Goal: Task Accomplishment & Management: Complete application form

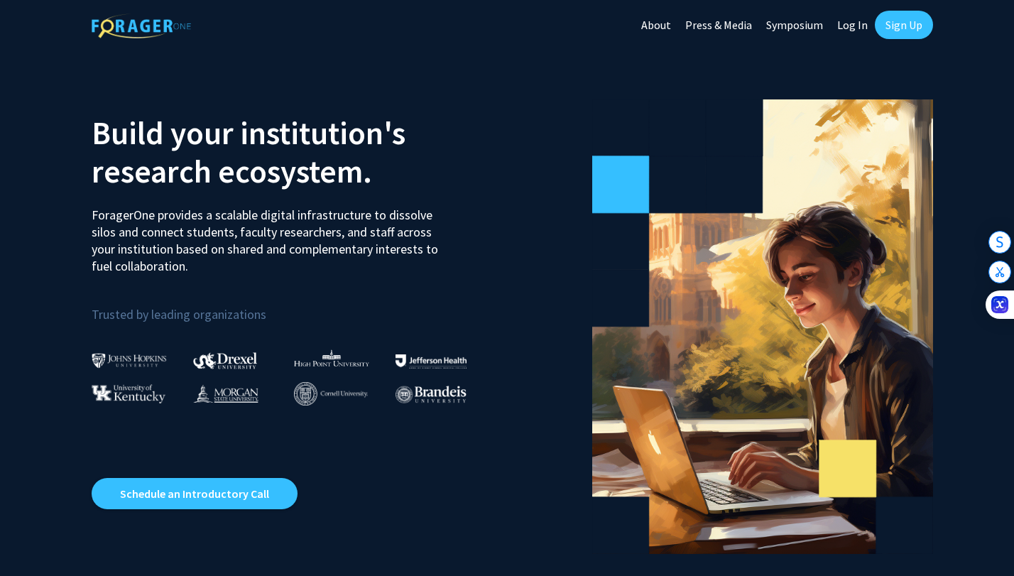
click at [900, 30] on link "Sign Up" at bounding box center [904, 25] width 58 height 28
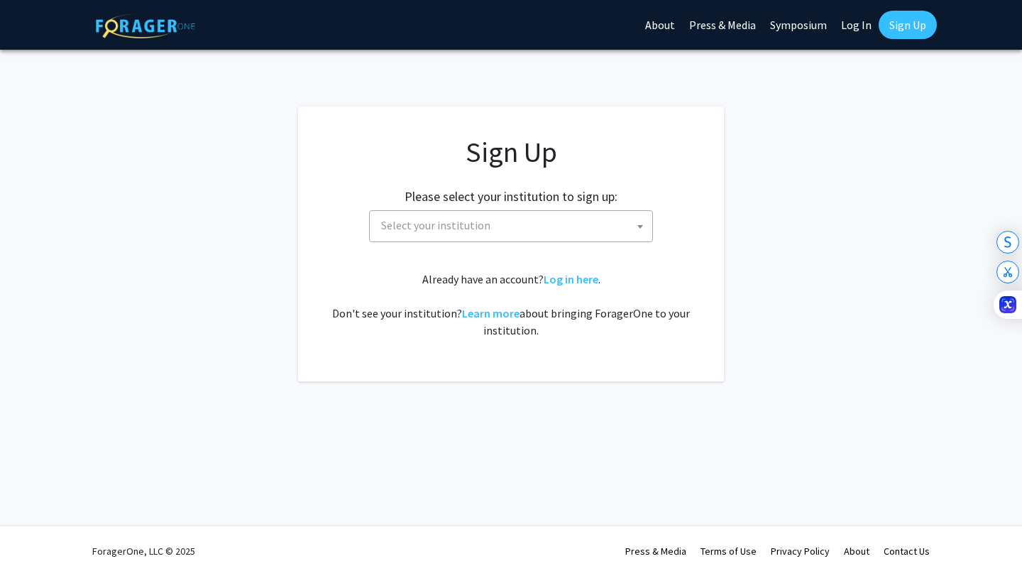
click at [516, 214] on span "Select your institution" at bounding box center [514, 225] width 277 height 29
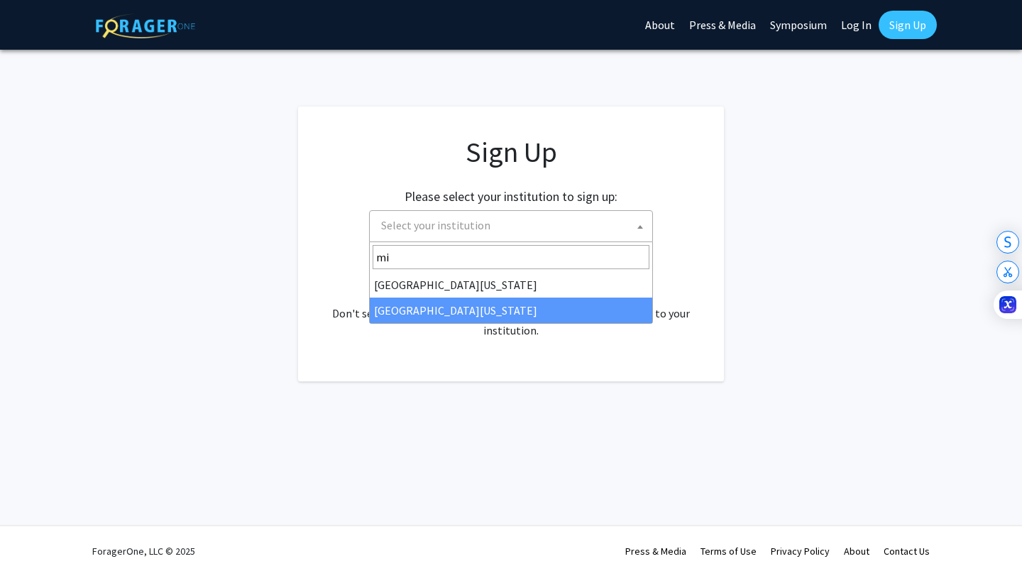
type input "mi"
select select "33"
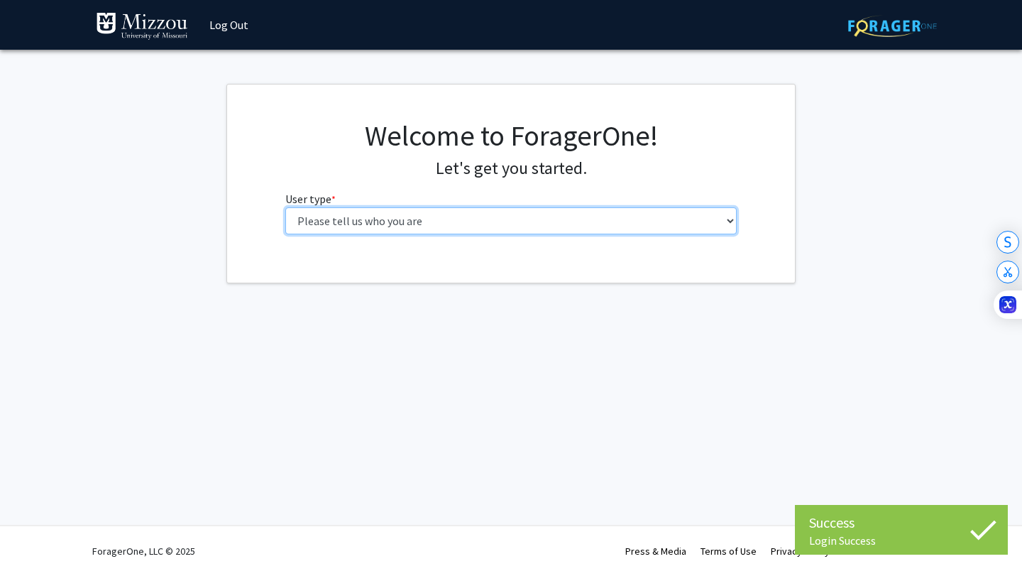
click at [385, 221] on select "Please tell us who you are Undergraduate Student Master's Student Doctoral Cand…" at bounding box center [511, 220] width 452 height 27
select select "1: undergrad"
click at [285, 207] on select "Please tell us who you are Undergraduate Student Master's Student Doctoral Cand…" at bounding box center [511, 220] width 452 height 27
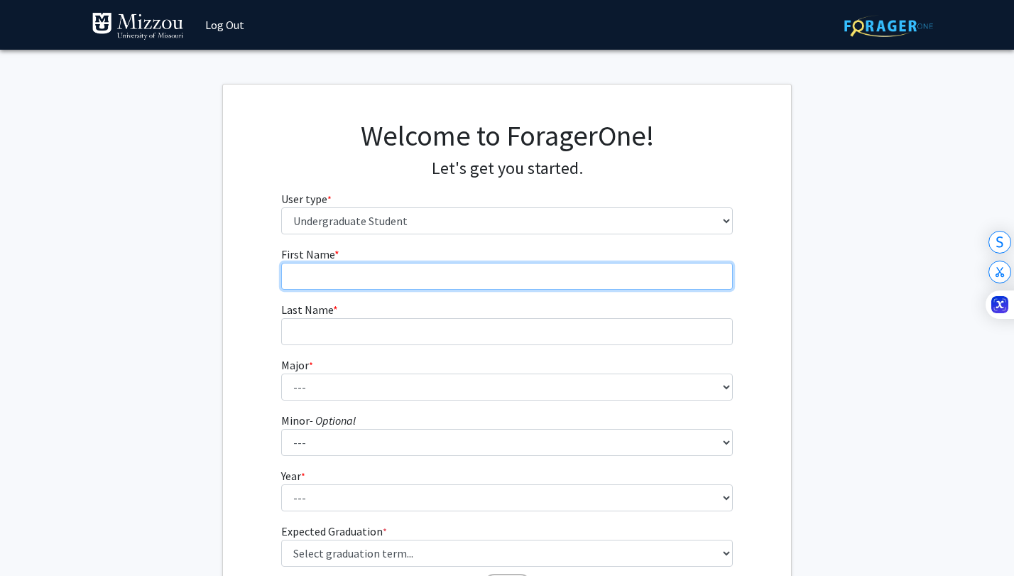
click at [341, 275] on input "First Name * required" at bounding box center [507, 276] width 452 height 27
type input "Katherine"
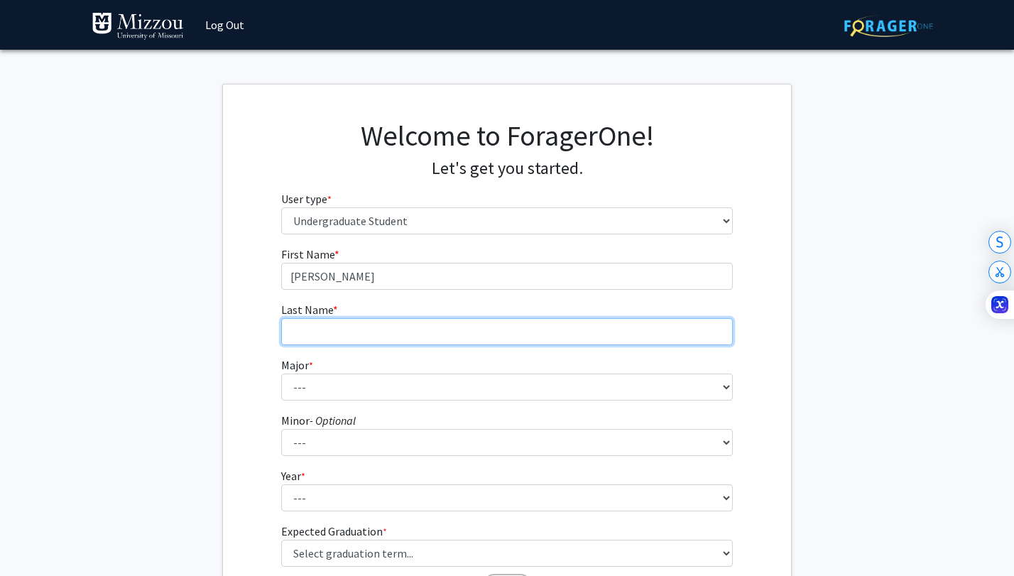
click at [320, 339] on input "Last Name * required" at bounding box center [507, 331] width 452 height 27
type input "Boulware"
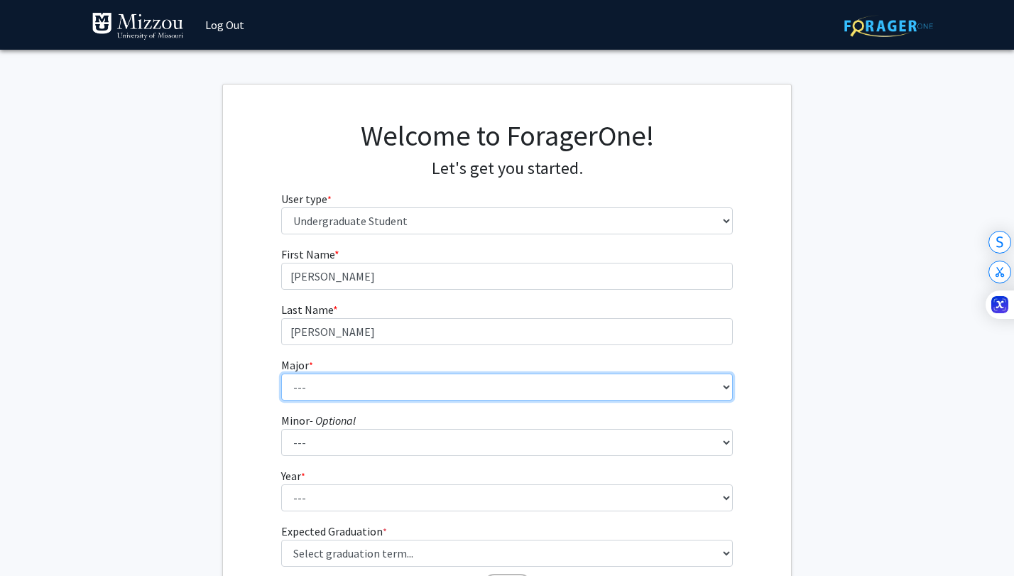
click at [310, 391] on select "--- Agribusiness Management Agricultural Education Agricultural Education: Comm…" at bounding box center [507, 386] width 452 height 27
select select "8: 2497"
click at [281, 373] on select "--- Agribusiness Management Agricultural Education Agricultural Education: Comm…" at bounding box center [507, 386] width 452 height 27
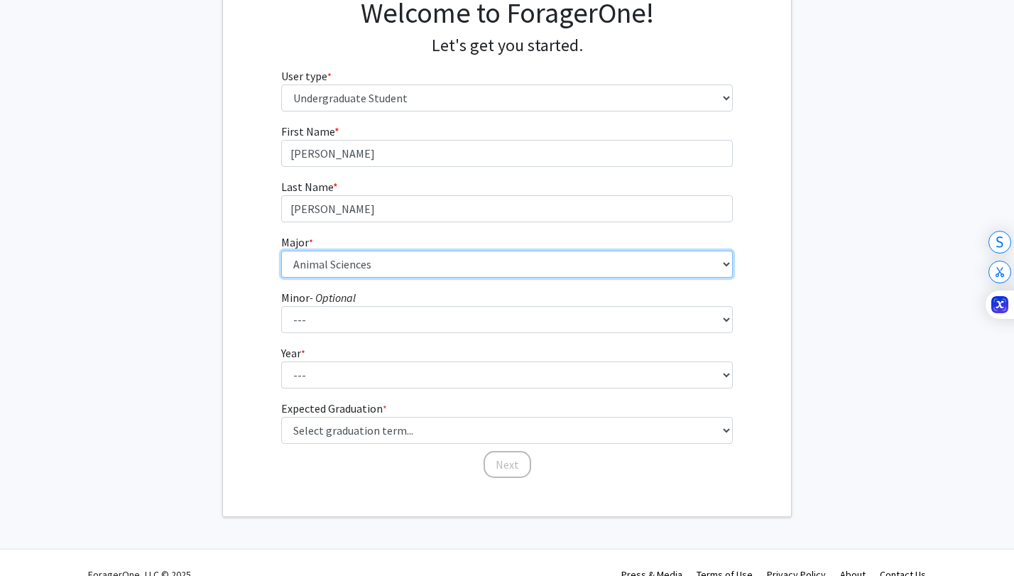
scroll to position [146, 0]
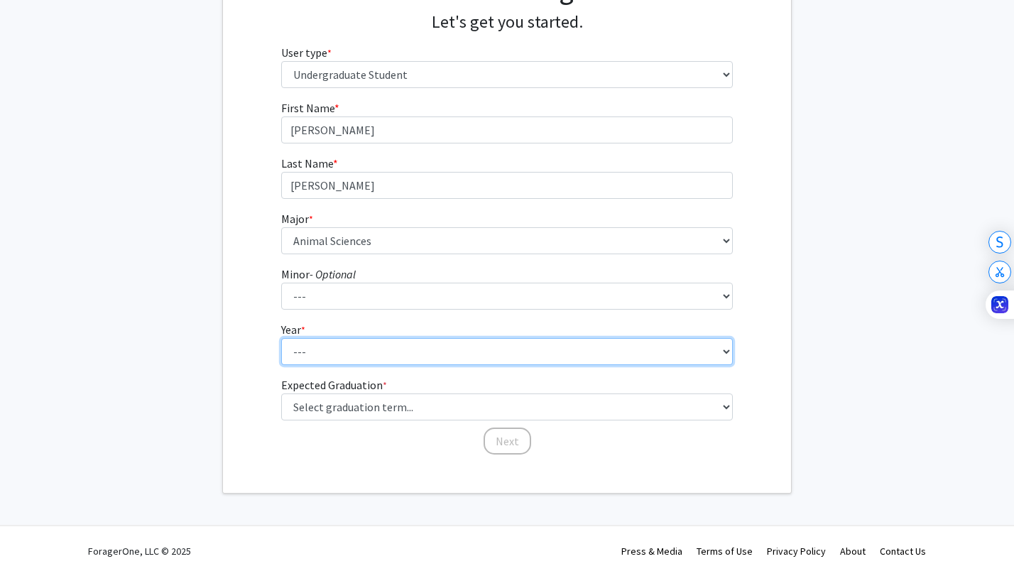
click at [304, 354] on select "--- First-year Sophomore Junior Senior Postbaccalaureate Certificate" at bounding box center [507, 351] width 452 height 27
select select "1: first-year"
click at [281, 338] on select "--- First-year Sophomore Junior Senior Postbaccalaureate Certificate" at bounding box center [507, 351] width 452 height 27
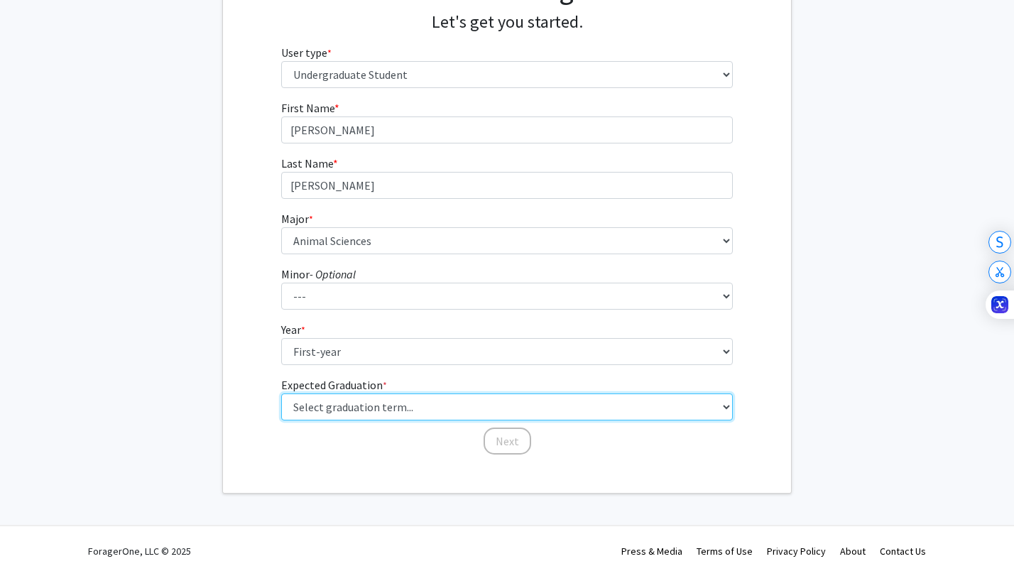
click at [300, 401] on select "Select graduation term... Spring 2025 Summer 2025 Fall 2025 Winter 2025 Spring …" at bounding box center [507, 406] width 452 height 27
select select "17: spring_2029"
click at [281, 393] on select "Select graduation term... Spring 2025 Summer 2025 Fall 2025 Winter 2025 Spring …" at bounding box center [507, 406] width 452 height 27
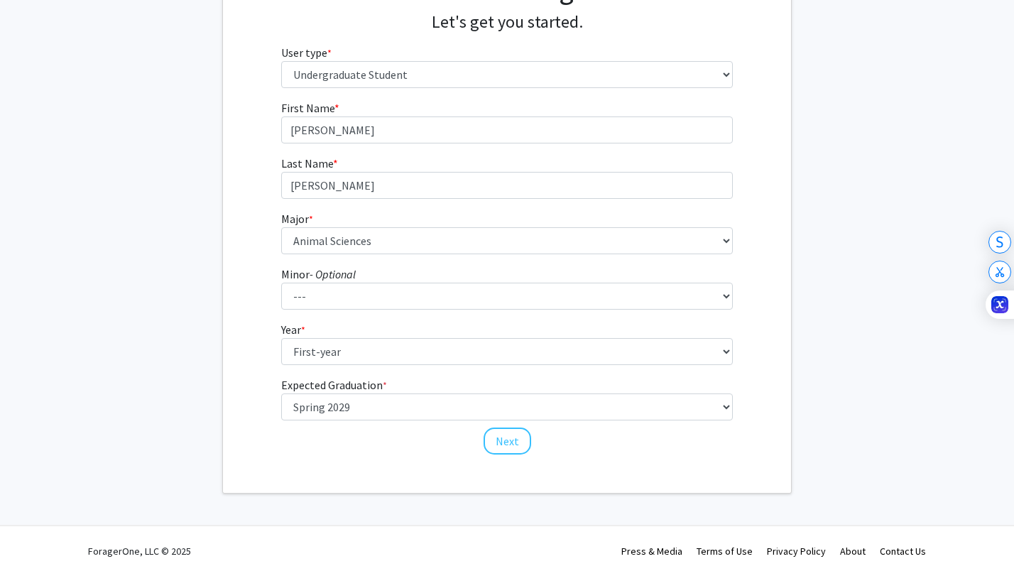
click at [278, 438] on div "First Name * required Katherine Last Name * required Boulware Major * required …" at bounding box center [506, 277] width 473 height 356
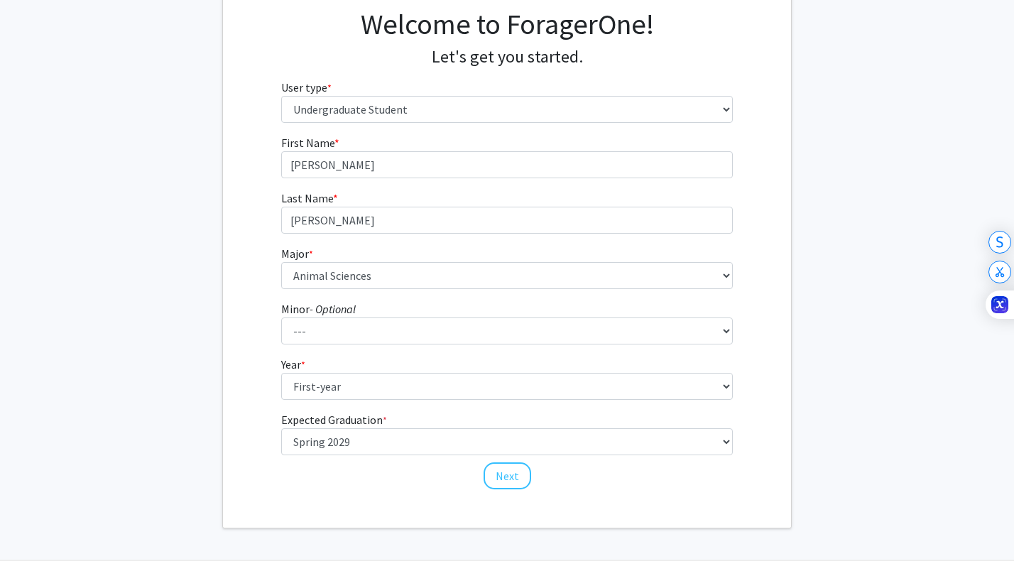
scroll to position [119, 0]
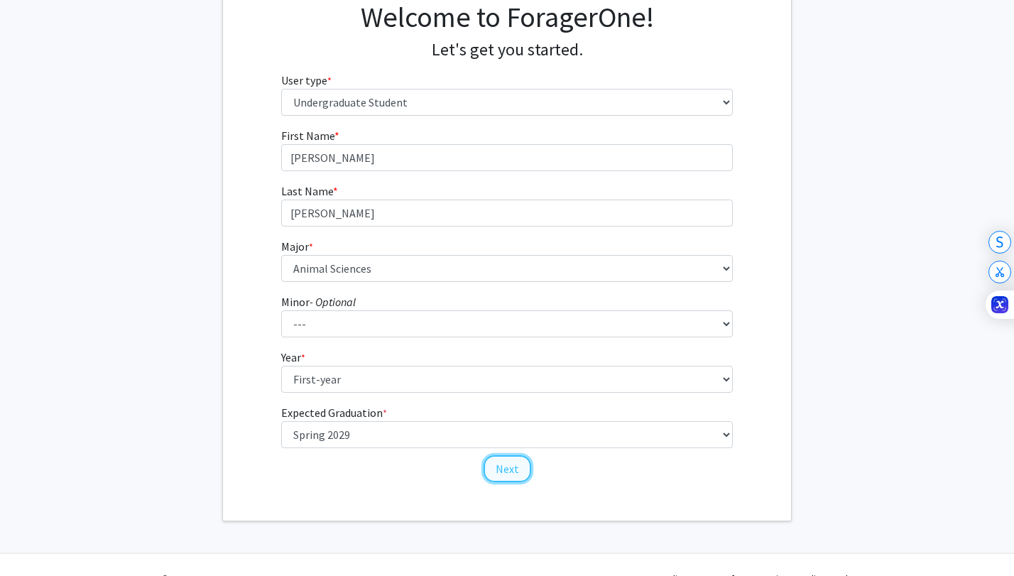
click at [499, 469] on button "Next" at bounding box center [507, 468] width 48 height 27
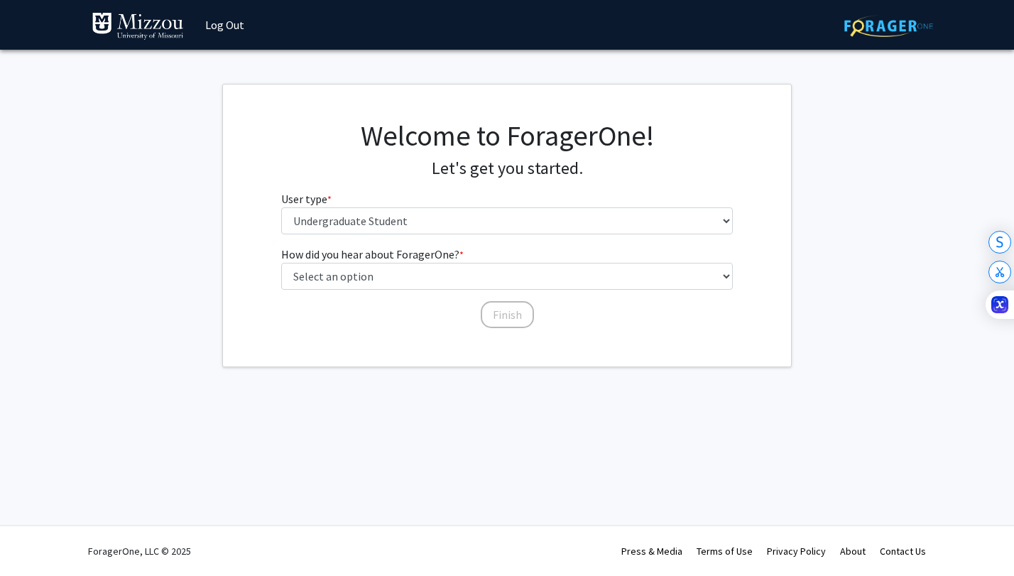
scroll to position [0, 0]
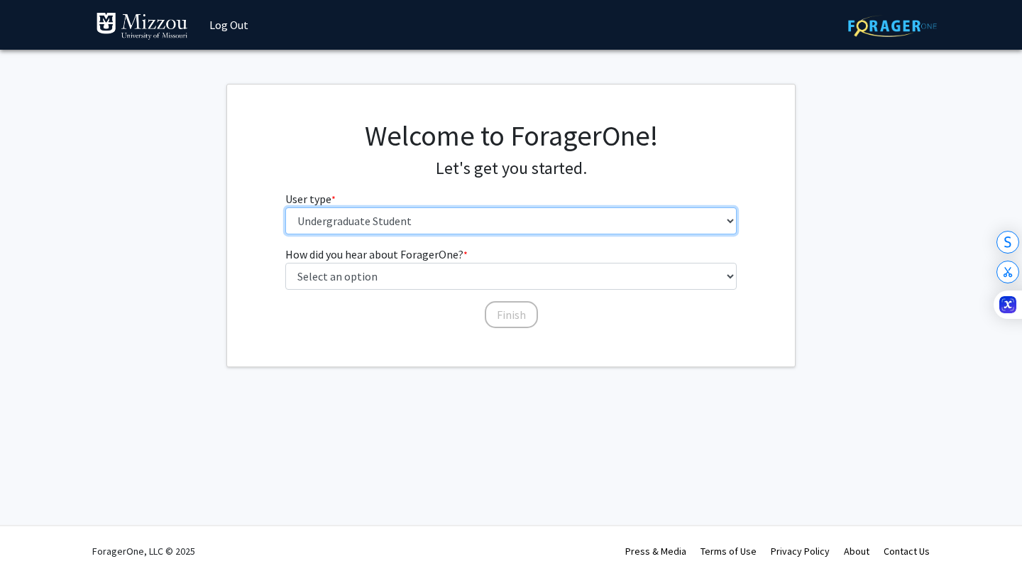
click at [342, 223] on select "Please tell us who you are Undergraduate Student Master's Student Doctoral Cand…" at bounding box center [511, 220] width 452 height 27
click at [285, 207] on select "Please tell us who you are Undergraduate Student Master's Student Doctoral Cand…" at bounding box center [511, 220] width 452 height 27
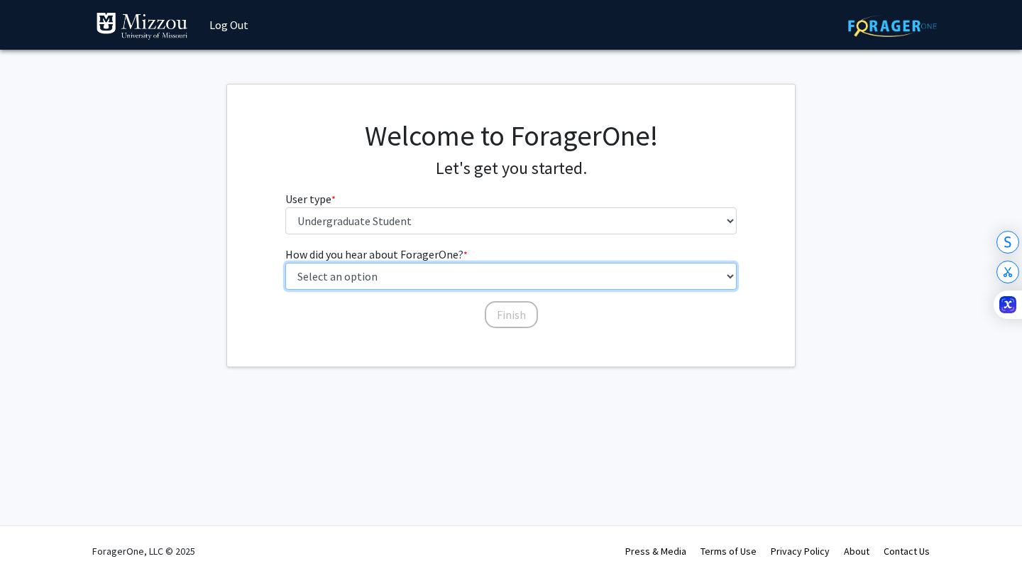
click at [343, 275] on select "Select an option Peer/student recommendation Faculty/staff recommendation Unive…" at bounding box center [511, 276] width 452 height 27
select select "2: faculty_recommendation"
click at [285, 263] on select "Select an option Peer/student recommendation Faculty/staff recommendation Unive…" at bounding box center [511, 276] width 452 height 27
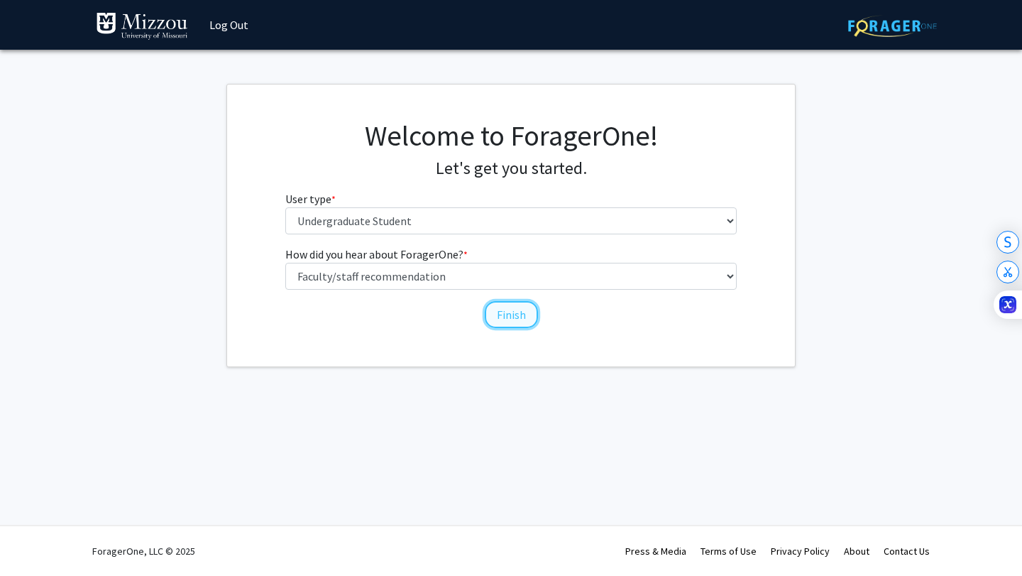
click at [508, 319] on button "Finish" at bounding box center [511, 314] width 53 height 27
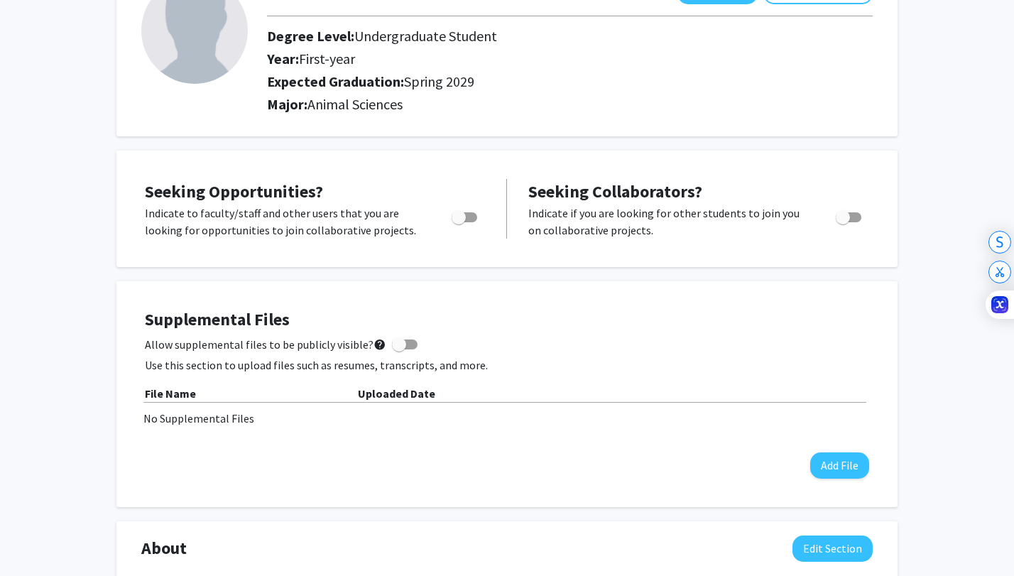
scroll to position [119, 0]
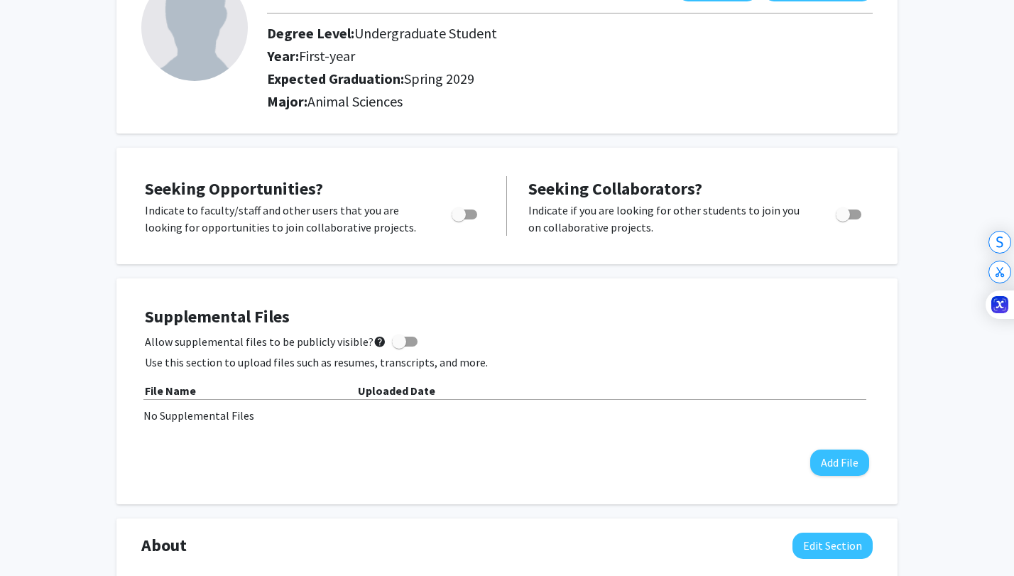
click at [465, 212] on span "Toggle" at bounding box center [458, 214] width 14 height 14
click at [459, 219] on input "Are you actively seeking opportunities?" at bounding box center [458, 219] width 1 height 1
checkbox input "true"
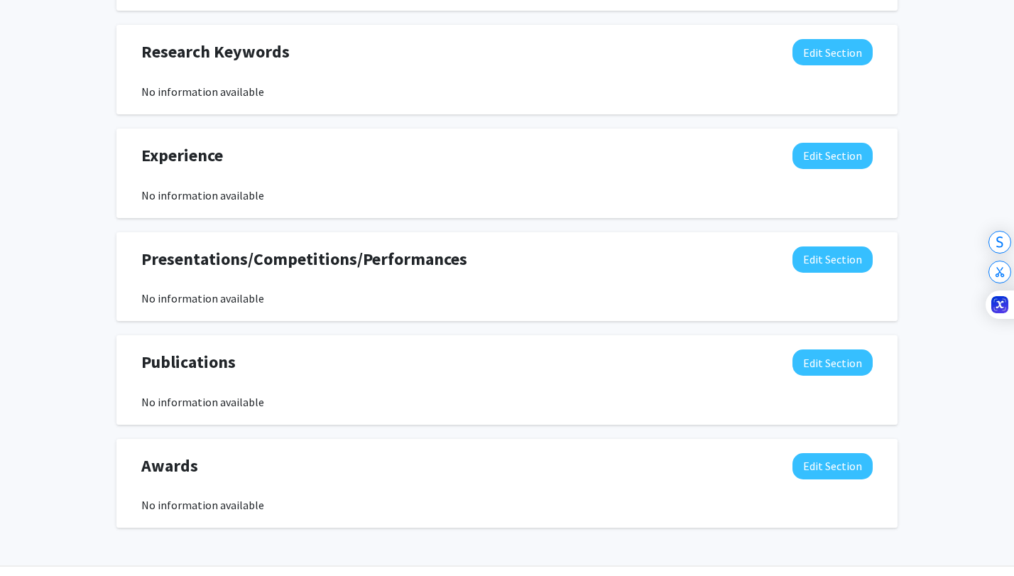
scroll to position [756, 0]
